Goal: Find specific page/section: Find specific page/section

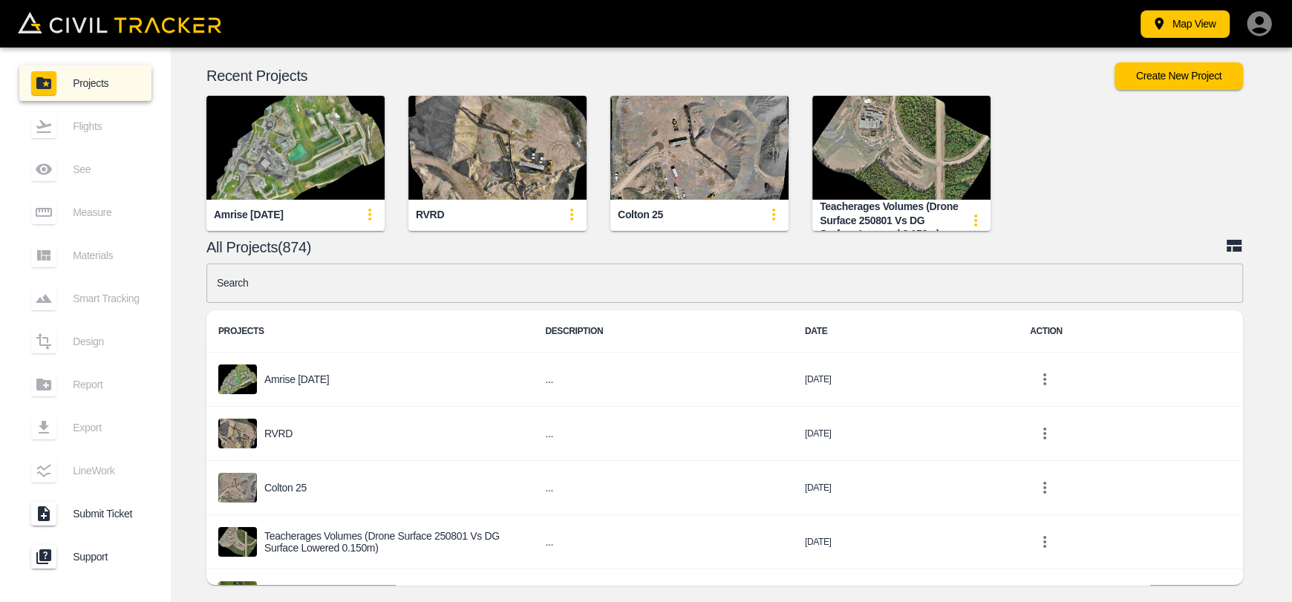
click at [247, 128] on img "button" at bounding box center [295, 148] width 178 height 104
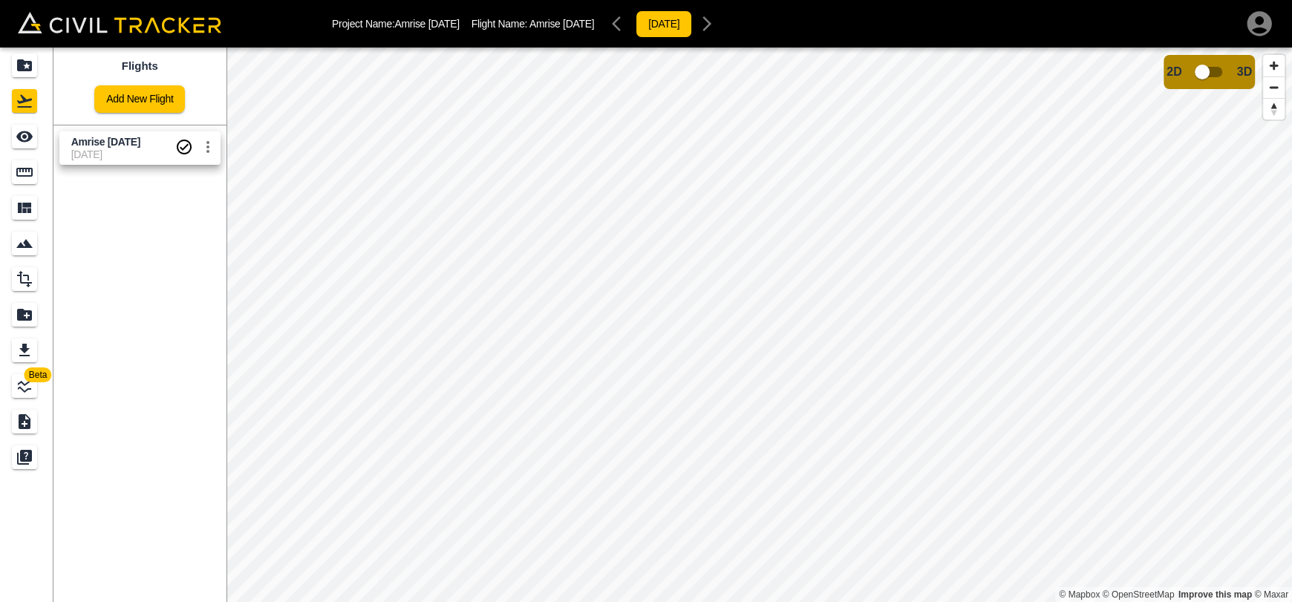
click at [25, 179] on icon "Measure" at bounding box center [25, 172] width 18 height 18
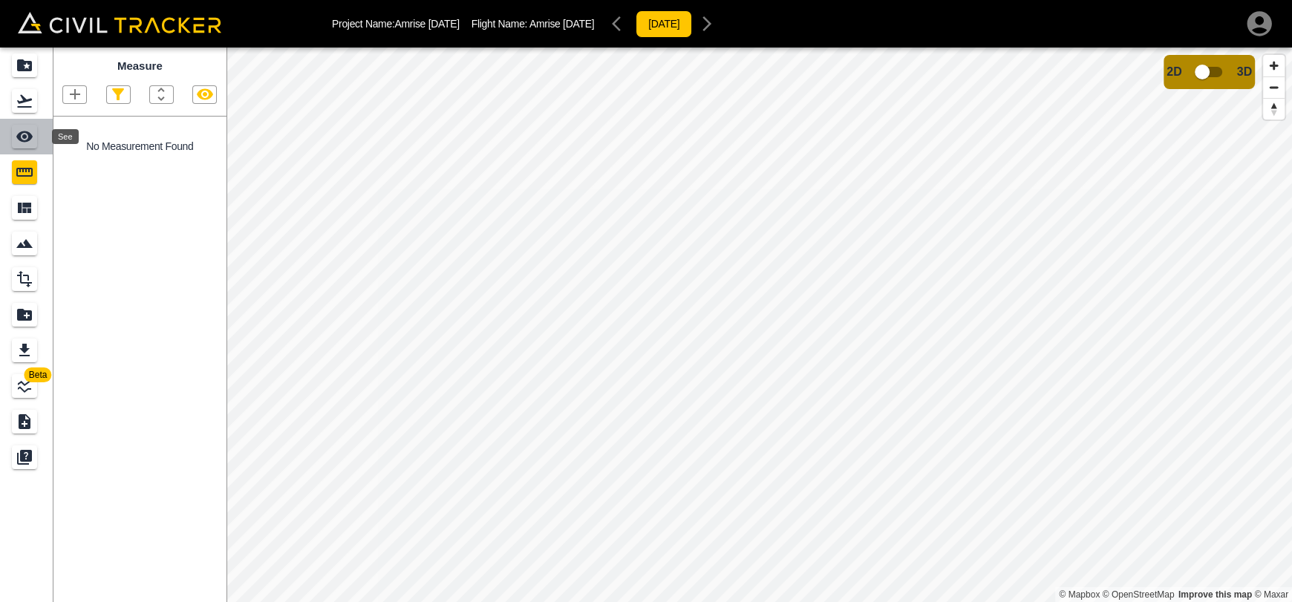
click at [32, 142] on icon "See" at bounding box center [25, 137] width 18 height 18
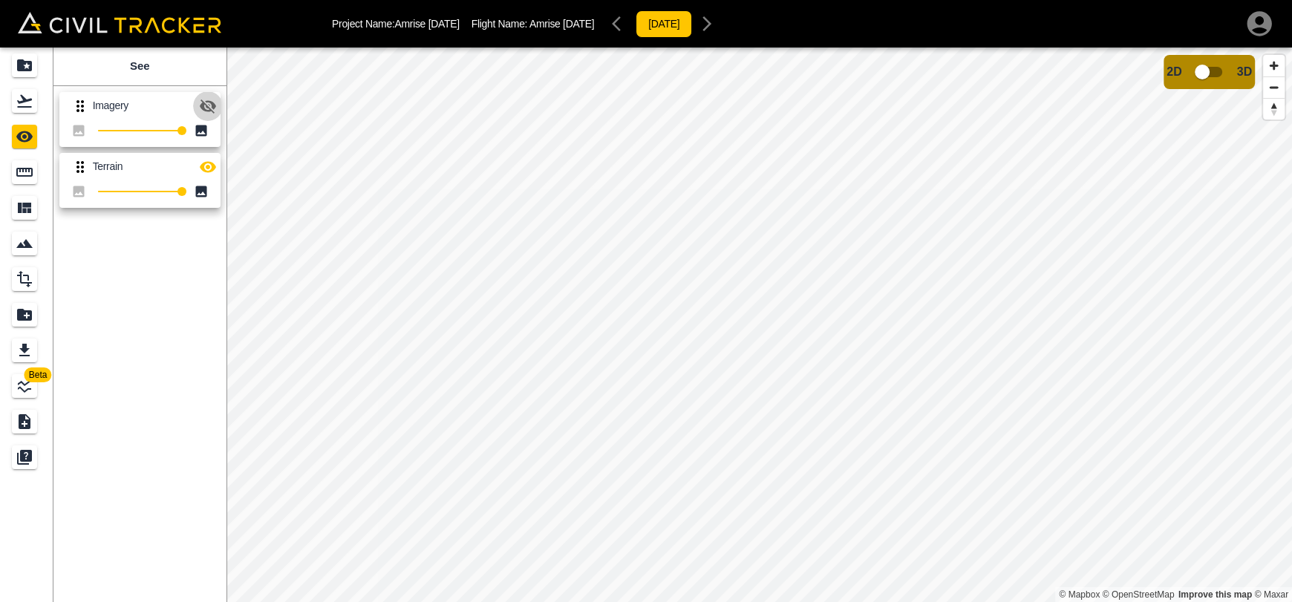
click at [202, 97] on icon "button" at bounding box center [208, 106] width 18 height 18
click at [207, 163] on icon "button" at bounding box center [208, 167] width 18 height 18
click at [208, 113] on icon "button" at bounding box center [208, 106] width 18 height 18
click at [202, 160] on icon "button" at bounding box center [208, 167] width 18 height 18
drag, startPoint x: 21, startPoint y: 100, endPoint x: 22, endPoint y: 91, distance: 9.8
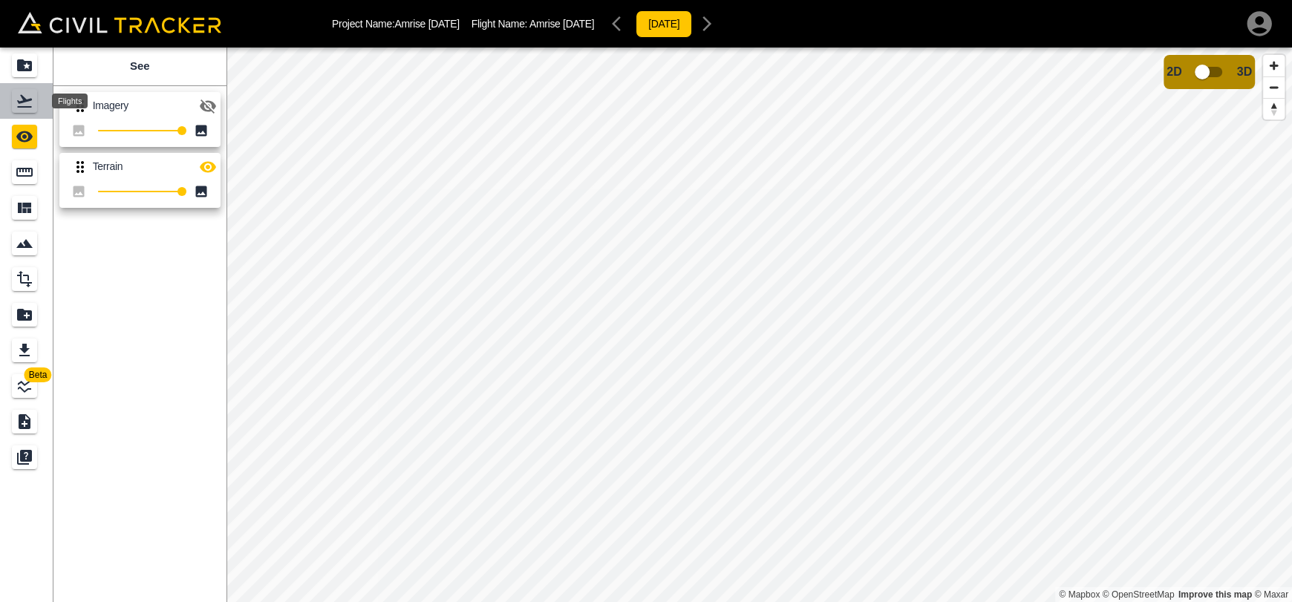
click at [21, 100] on icon "Flights" at bounding box center [25, 101] width 18 height 18
